Goal: Task Accomplishment & Management: Use online tool/utility

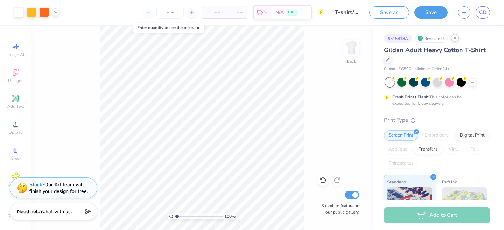
click at [456, 36] on icon at bounding box center [455, 38] width 6 height 6
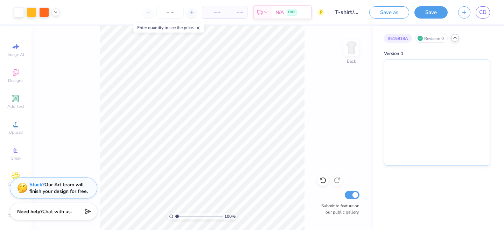
click at [456, 36] on icon at bounding box center [455, 38] width 6 height 6
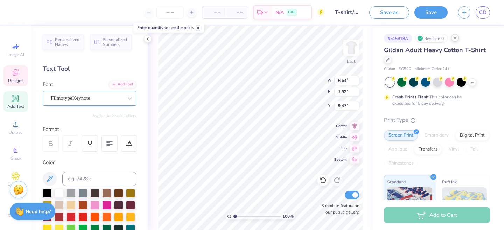
click at [74, 96] on div "FilmotypeKeynote" at bounding box center [86, 98] width 73 height 11
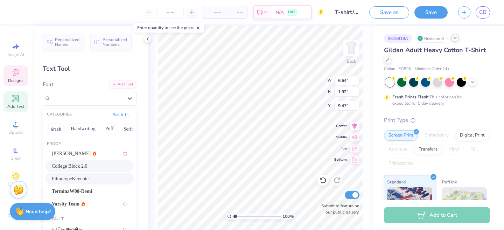
click at [83, 170] on div "College Block 2.0" at bounding box center [89, 166] width 88 height 12
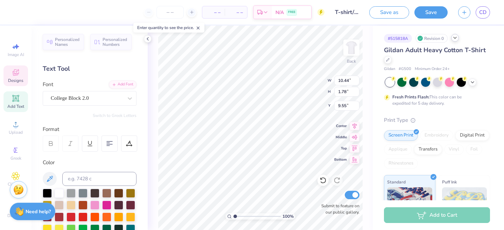
type input "10.44"
type input "1.78"
type input "9.55"
type input "12.95"
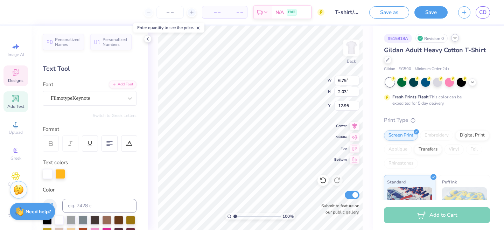
type input "6.75"
type input "2.03"
type input "9.46"
click at [85, 100] on div "FilmotypeKeynote" at bounding box center [86, 98] width 73 height 11
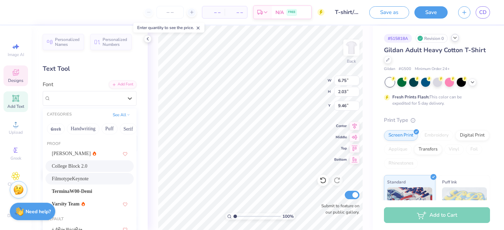
click at [87, 165] on span "College Block 2.0" at bounding box center [70, 165] width 36 height 7
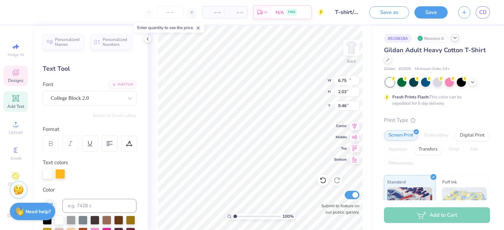
type input "10.55"
type input "1.88"
type input "9.53"
type input "11.06"
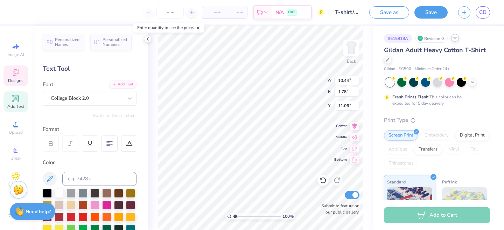
type input "11.06"
type input "1.11"
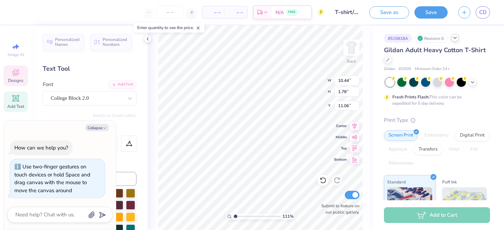
type textarea "x"
drag, startPoint x: 235, startPoint y: 216, endPoint x: 240, endPoint y: 216, distance: 4.9
type input "2.1"
click at [240, 216] on input "range" at bounding box center [256, 216] width 47 height 6
type textarea "x"
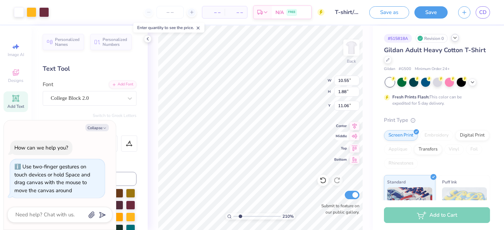
type input "7.36"
type input "1.32"
type input "11.63"
type textarea "x"
type input "10.39"
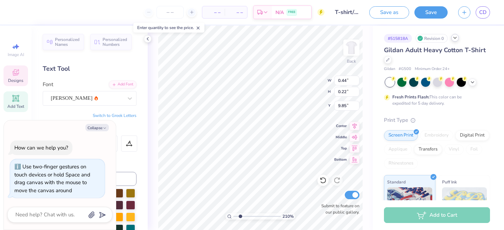
type textarea "x"
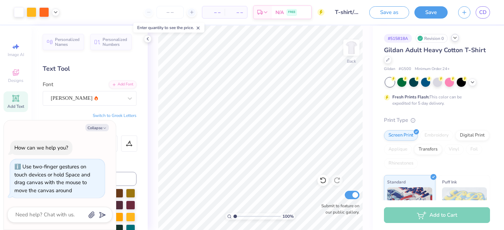
drag, startPoint x: 240, startPoint y: 216, endPoint x: 232, endPoint y: 217, distance: 7.4
type input "1"
click at [233, 217] on input "range" at bounding box center [256, 216] width 47 height 6
click at [429, 14] on button "Save" at bounding box center [430, 11] width 33 height 12
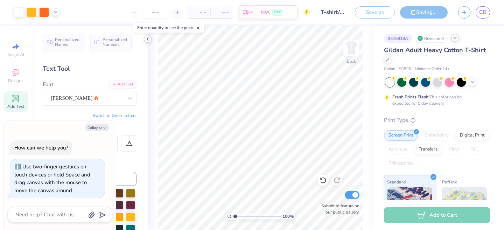
click at [147, 37] on icon at bounding box center [148, 39] width 6 height 6
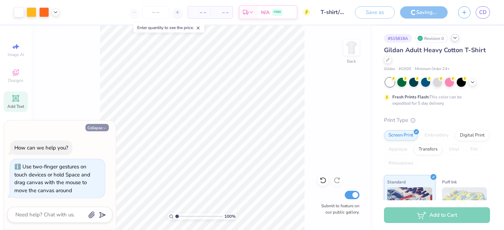
click at [106, 128] on icon "button" at bounding box center [105, 128] width 4 height 4
type textarea "x"
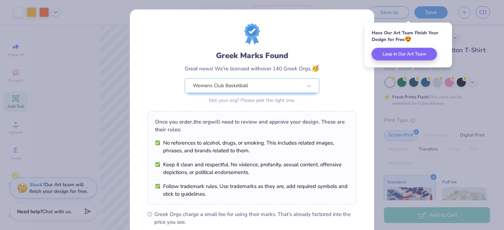
scroll to position [98, 0]
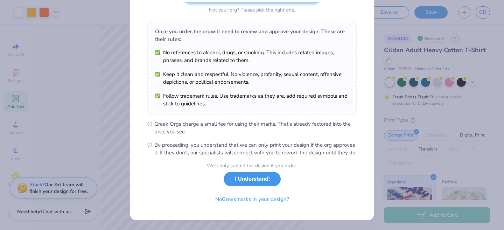
click at [262, 181] on button "I Understand!" at bounding box center [252, 179] width 57 height 14
select select "Member apparel for registered Student Organization / Department / School"
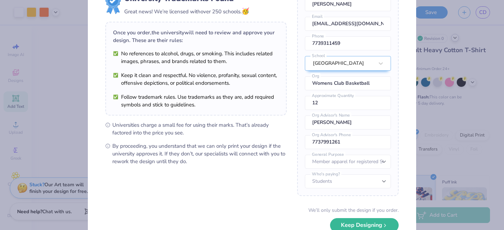
scroll to position [47, 0]
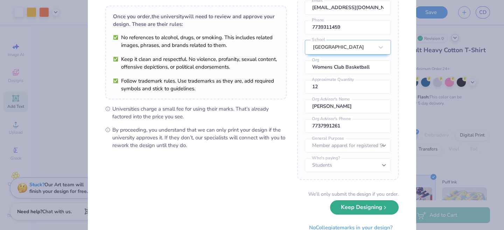
click at [364, 205] on button "Keep Designing" at bounding box center [364, 207] width 69 height 14
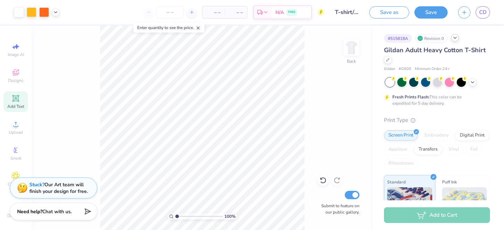
scroll to position [0, 0]
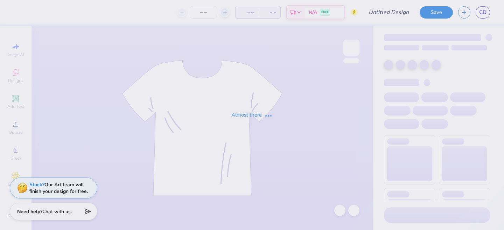
type input "Sweatpants/Sweatshorts Design"
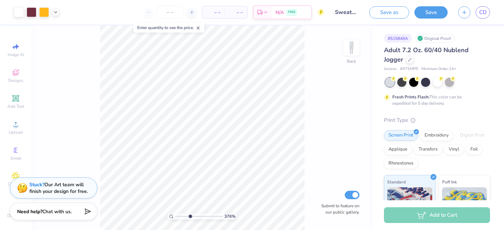
drag, startPoint x: 178, startPoint y: 216, endPoint x: 190, endPoint y: 217, distance: 11.7
click at [190, 217] on input "range" at bounding box center [198, 216] width 47 height 6
drag, startPoint x: 191, startPoint y: 215, endPoint x: 196, endPoint y: 215, distance: 4.6
type input "5.06"
click at [196, 215] on input "range" at bounding box center [198, 216] width 47 height 6
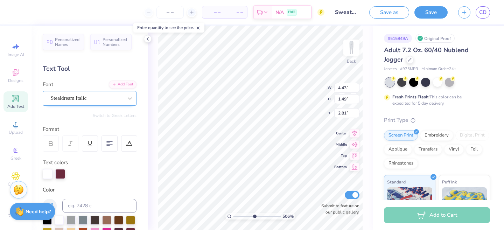
click at [86, 101] on div "Stealdream Italic" at bounding box center [86, 98] width 73 height 11
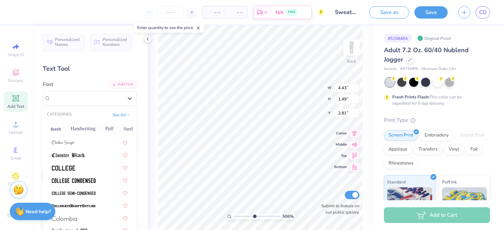
scroll to position [934, 0]
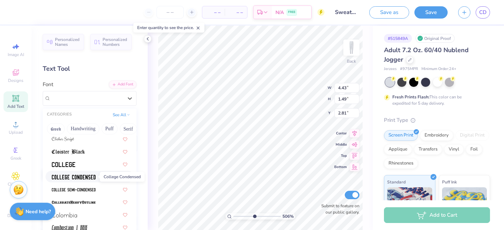
click at [94, 180] on span at bounding box center [74, 176] width 44 height 7
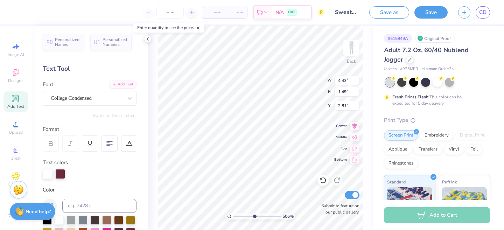
type input "4.56"
type input "1.19"
type input "2.95"
click at [95, 101] on div "College Condensed" at bounding box center [86, 98] width 73 height 11
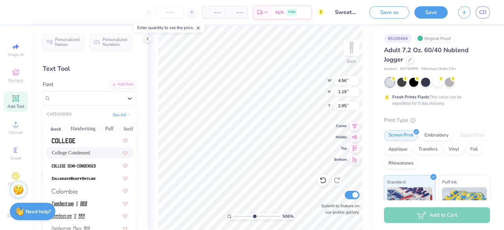
scroll to position [957, 0]
click at [94, 167] on img at bounding box center [74, 166] width 44 height 5
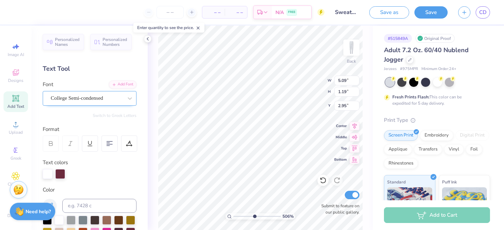
click at [95, 100] on div "College Semi-condensed" at bounding box center [86, 98] width 73 height 11
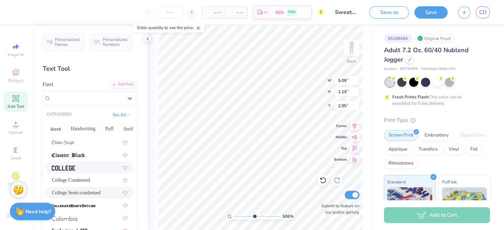
scroll to position [947, 0]
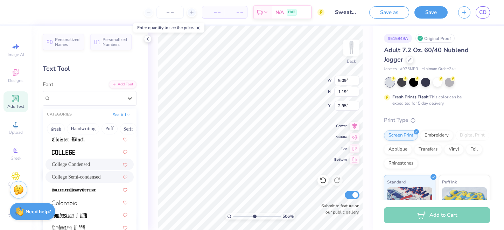
click at [85, 161] on div "College Condensed" at bounding box center [90, 164] width 76 height 7
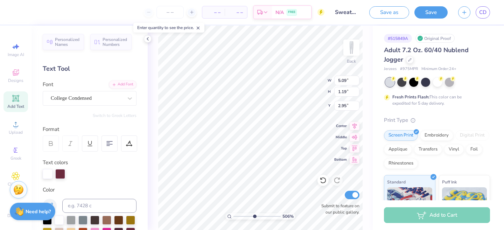
type input "4.56"
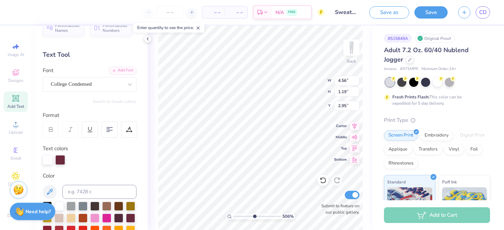
scroll to position [28, 0]
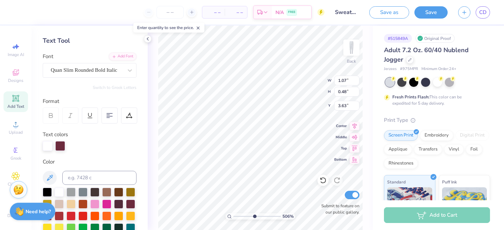
type input "1.07"
type input "3.63"
type input "2.55"
type input "4.28"
type input "1.07"
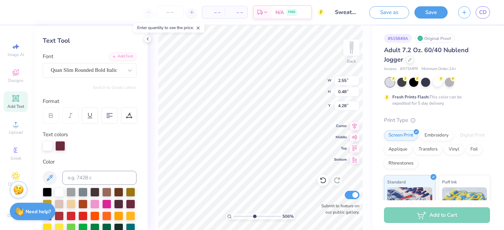
type input "3.73"
click at [150, 38] on icon at bounding box center [148, 39] width 6 height 6
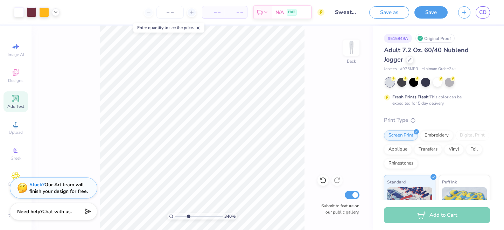
drag, startPoint x: 196, startPoint y: 217, endPoint x: 188, endPoint y: 216, distance: 8.2
click at [188, 216] on input "range" at bounding box center [198, 216] width 47 height 6
drag, startPoint x: 189, startPoint y: 217, endPoint x: 184, endPoint y: 217, distance: 5.6
type input "2.52"
click at [184, 217] on input "range" at bounding box center [198, 216] width 47 height 6
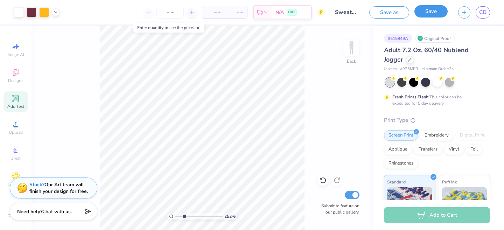
click at [437, 15] on button "Save" at bounding box center [430, 11] width 33 height 12
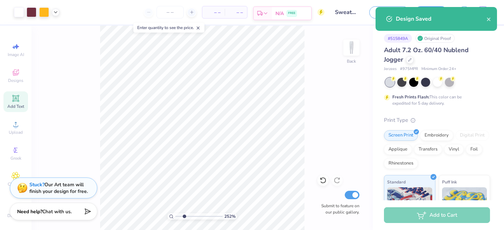
select select "Member apparel for registered Student Organization / Department / School"
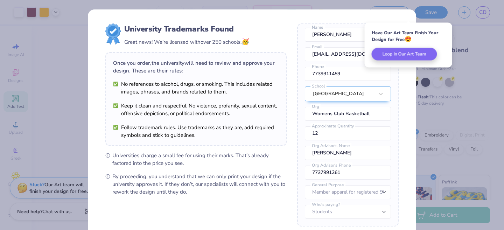
scroll to position [75, 0]
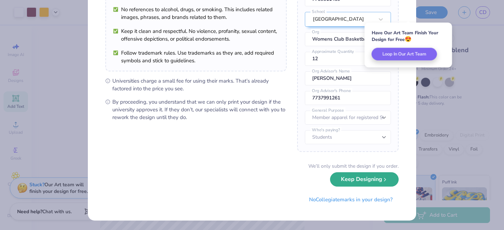
click at [348, 185] on button "Keep Designing" at bounding box center [364, 179] width 69 height 14
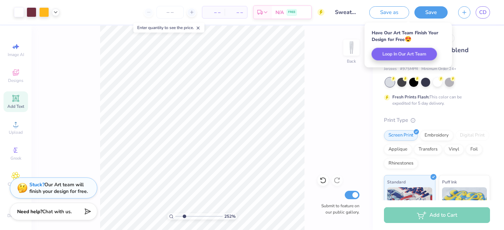
scroll to position [0, 0]
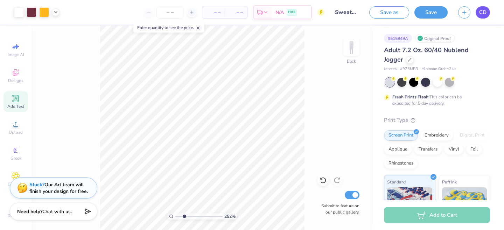
click at [484, 14] on span "CD" at bounding box center [482, 12] width 7 height 8
click at [484, 15] on span "CD" at bounding box center [482, 12] width 7 height 8
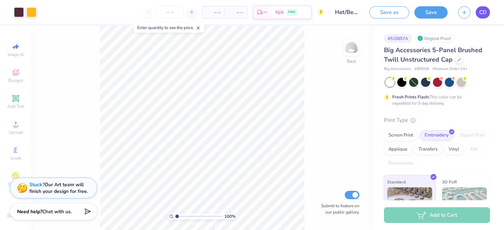
click at [481, 15] on span "CD" at bounding box center [482, 12] width 7 height 8
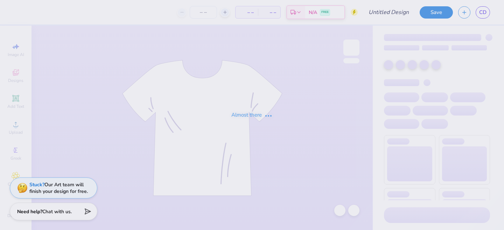
type input "Sweatpants/Sweatshorts Design"
click at [483, 12] on div "Almost there" at bounding box center [252, 115] width 504 height 230
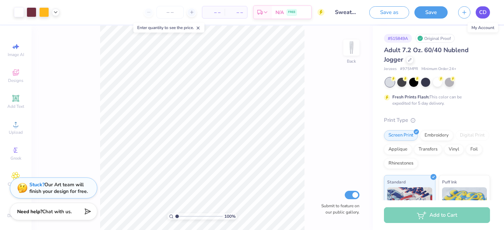
click at [484, 14] on span "CD" at bounding box center [482, 12] width 7 height 8
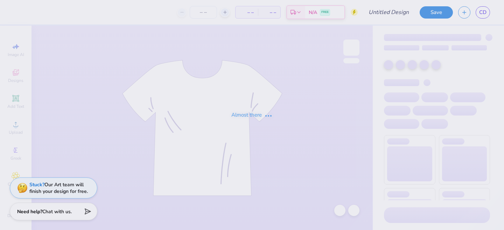
type input "Sweatpants/Sweatshorts Design"
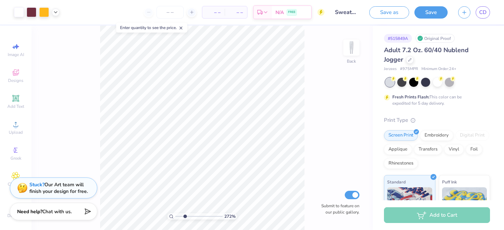
drag, startPoint x: 178, startPoint y: 217, endPoint x: 185, endPoint y: 217, distance: 6.6
type input "2.72"
click at [185, 217] on input "range" at bounding box center [198, 216] width 47 height 6
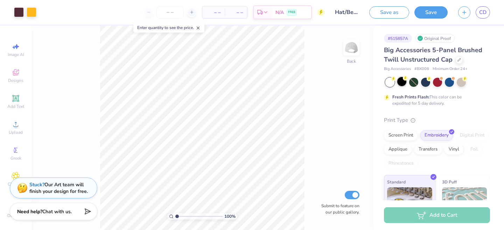
click at [404, 81] on div at bounding box center [401, 81] width 9 height 9
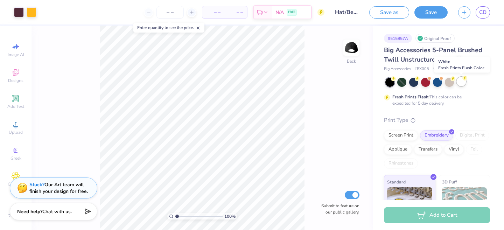
click at [460, 84] on div at bounding box center [461, 81] width 9 height 9
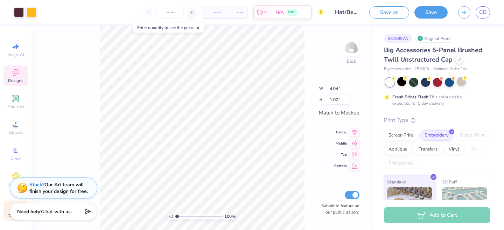
click at [7, 215] on div "Decorate" at bounding box center [15, 211] width 24 height 21
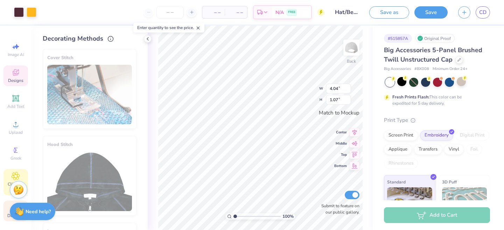
click at [20, 174] on div "Clipart & logos" at bounding box center [15, 182] width 24 height 26
